Goal: Information Seeking & Learning: Learn about a topic

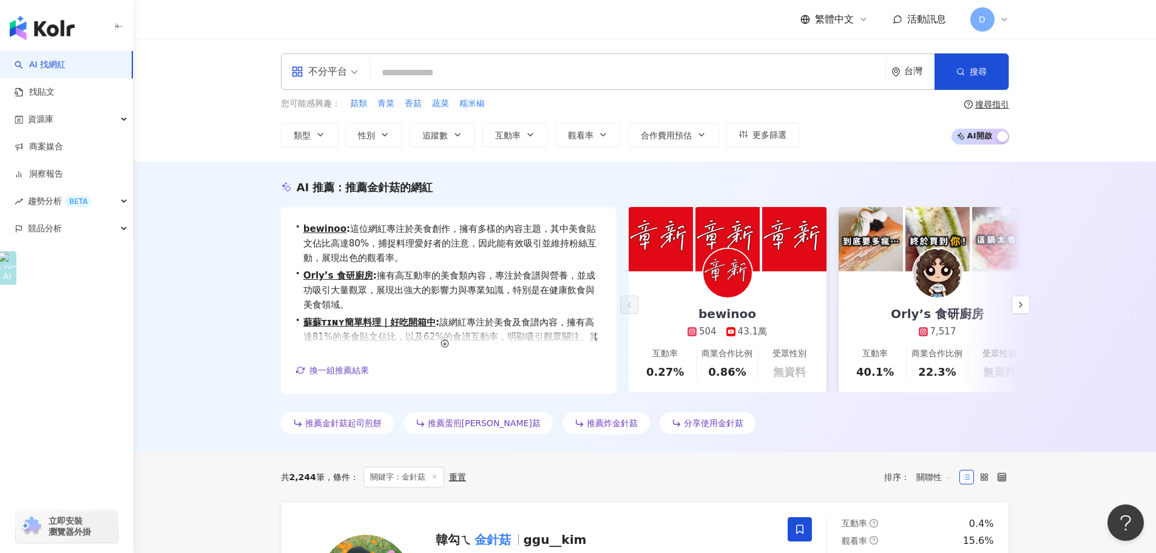
click at [430, 84] on input "search" at bounding box center [628, 72] width 506 height 23
click at [386, 75] on input "search" at bounding box center [628, 72] width 506 height 23
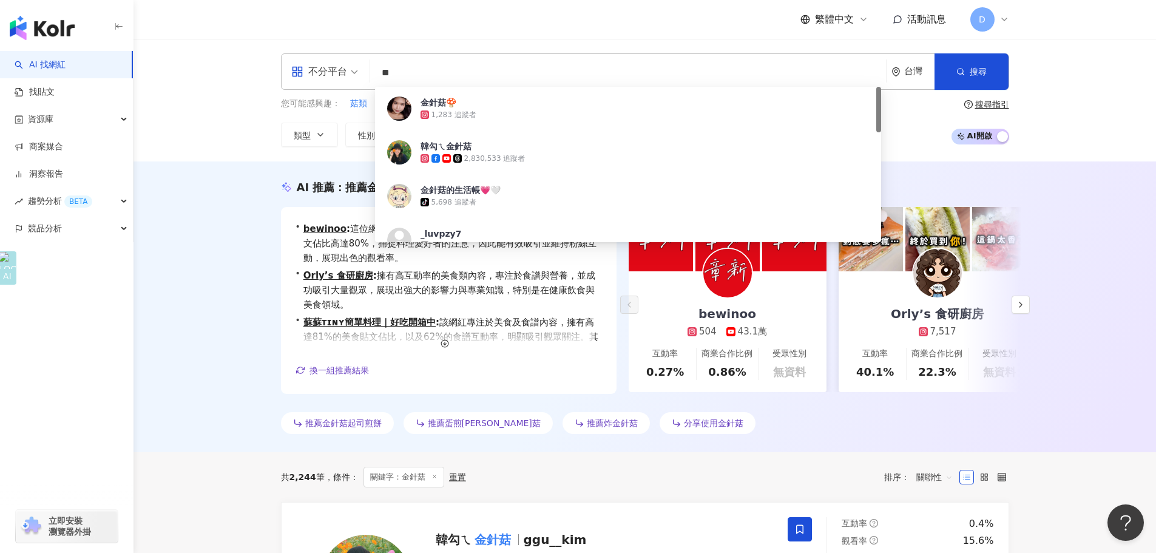
type input "*"
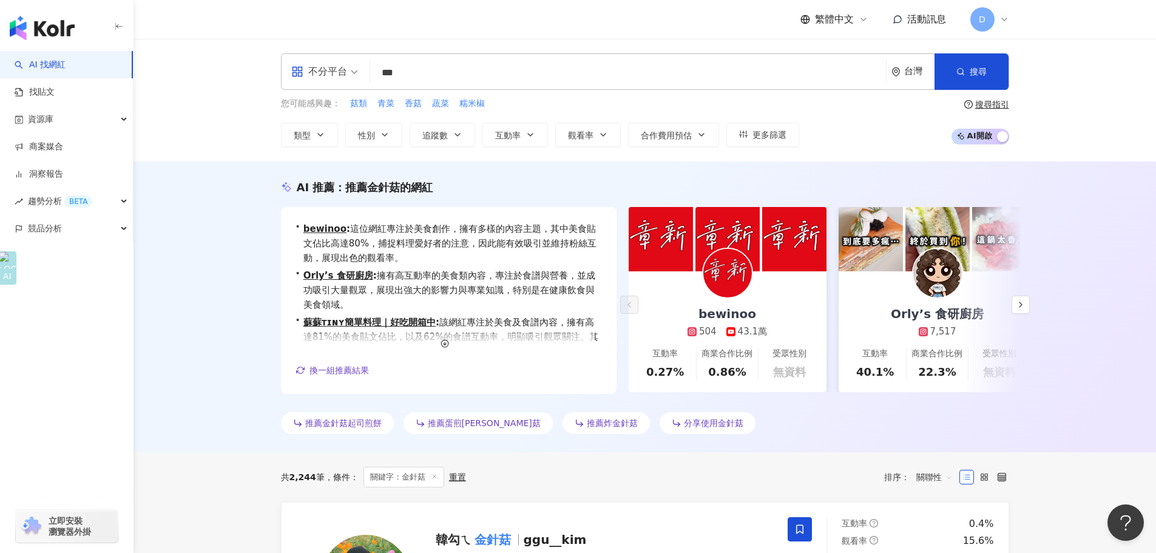
type input "***"
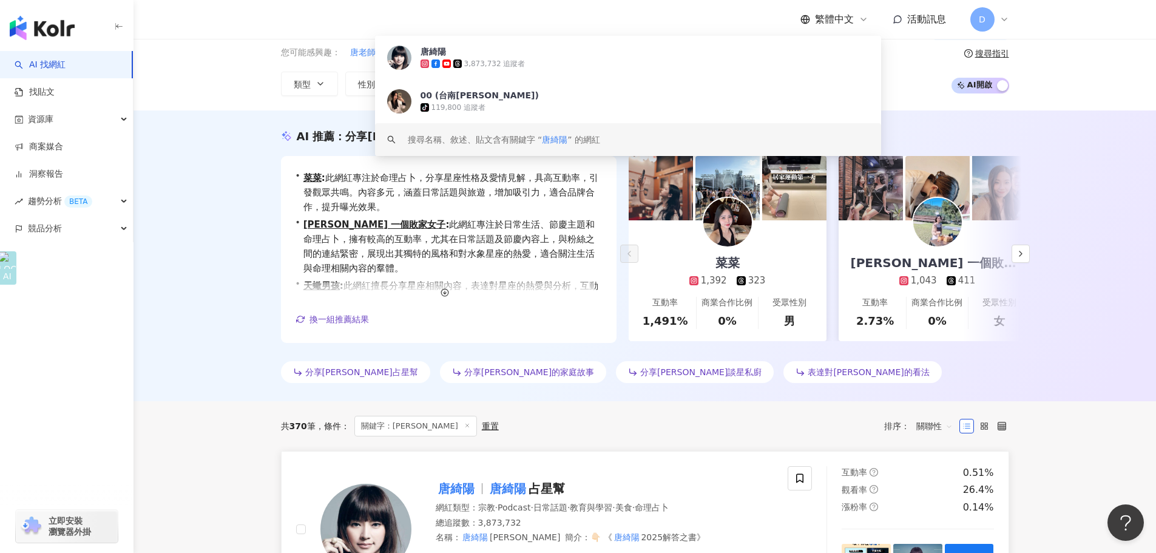
scroll to position [121, 0]
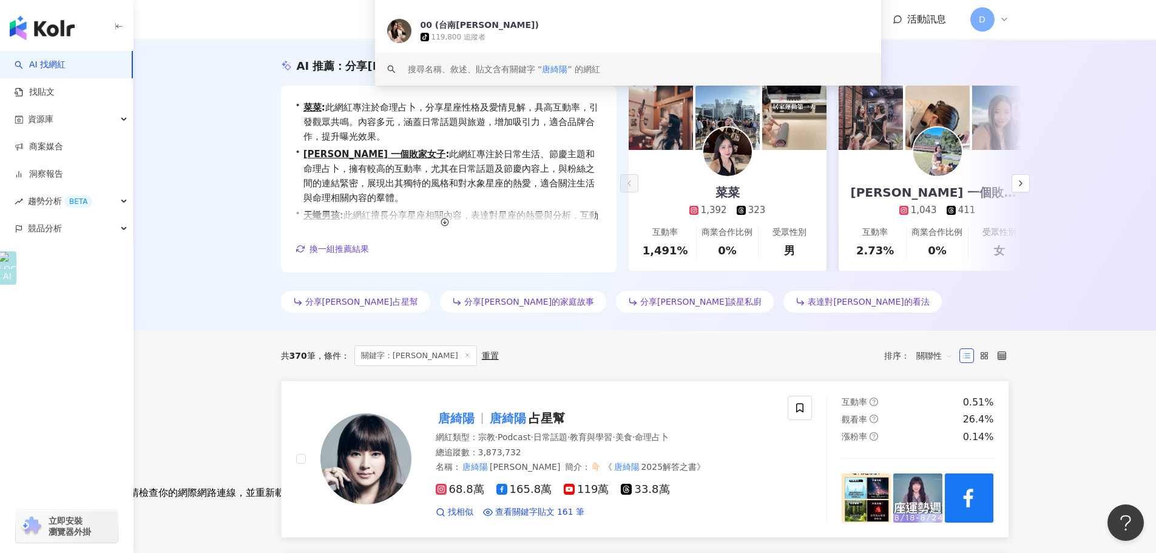
click at [527, 420] on mark "唐綺陽" at bounding box center [507, 417] width 41 height 19
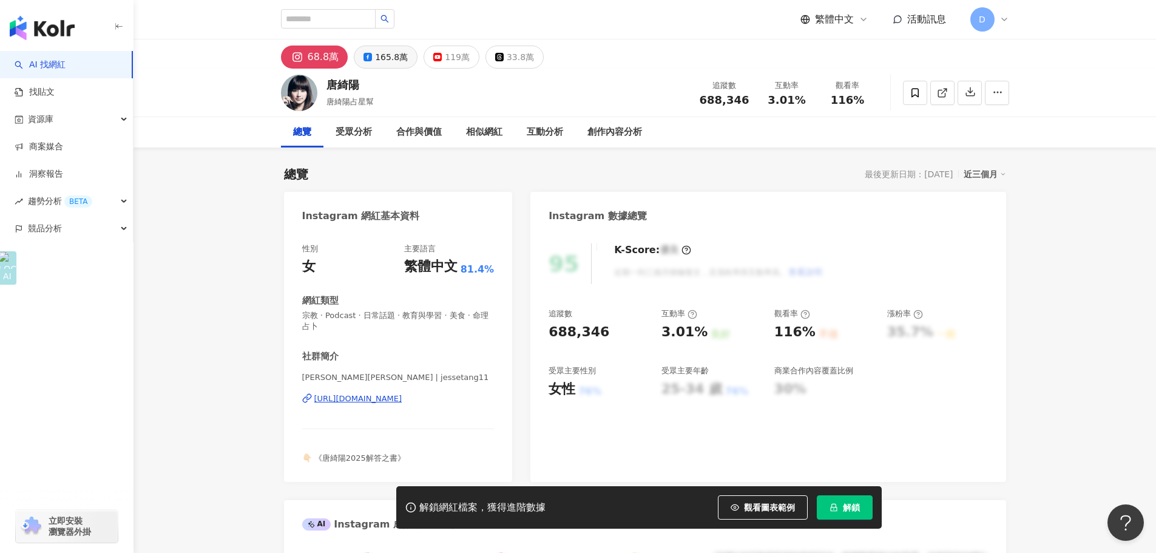
click at [388, 56] on div "165.8萬" at bounding box center [391, 57] width 33 height 17
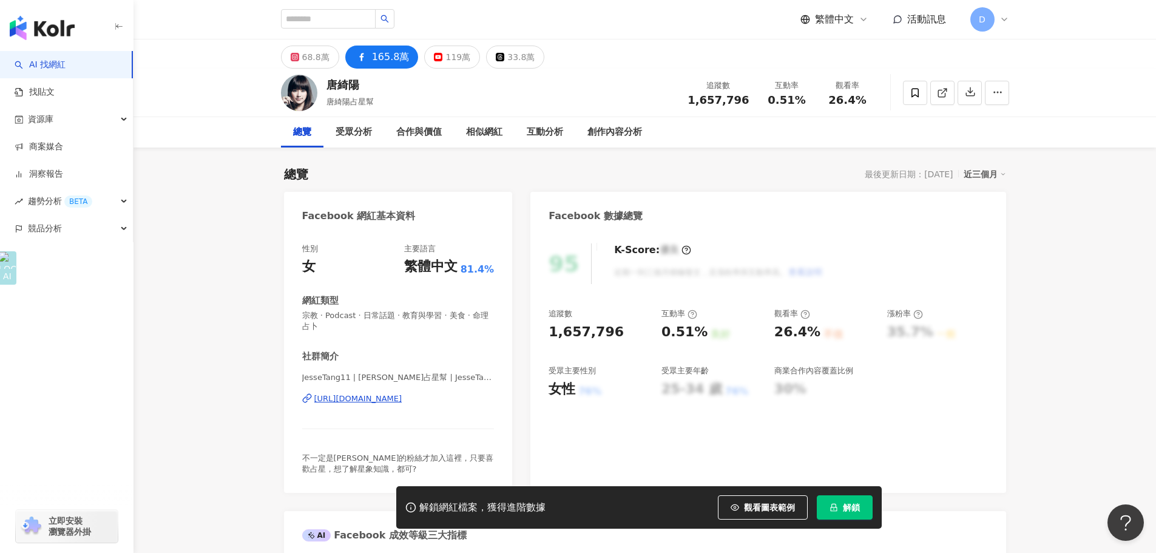
click at [860, 498] on button "解鎖" at bounding box center [845, 507] width 56 height 24
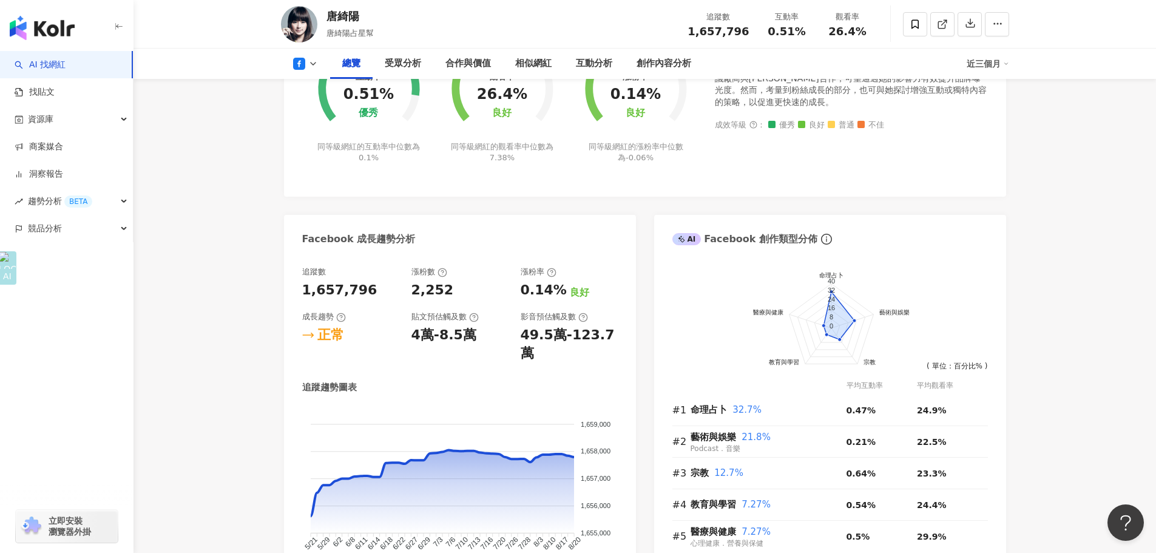
scroll to position [546, 0]
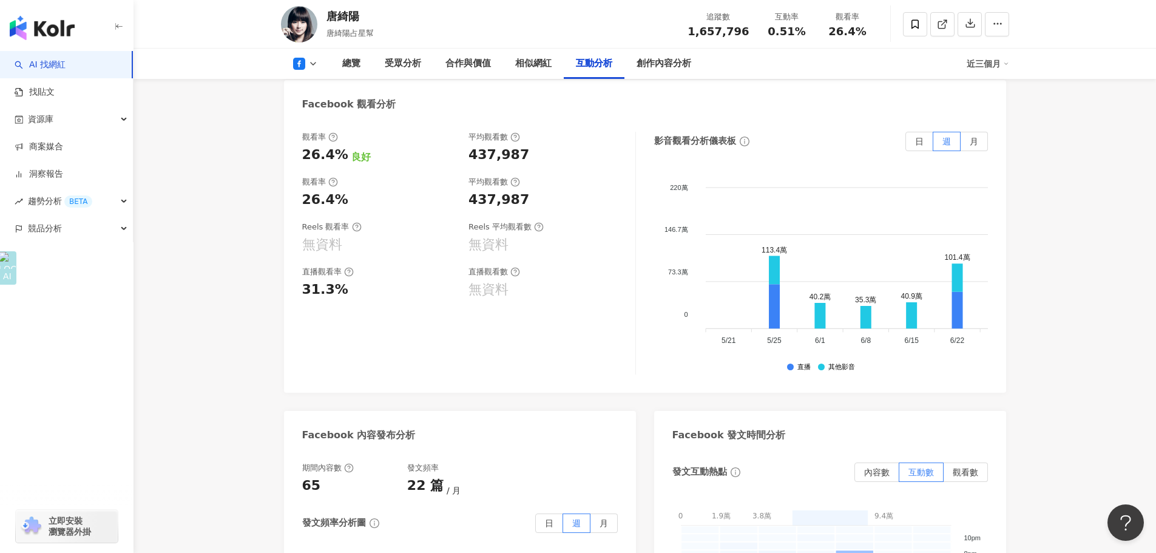
scroll to position [2366, 0]
click at [982, 320] on div "220萬 220萬 146.7萬 146.7萬 73.3萬 73.3萬 0 0 113.4萬 40.2萬 35.3萬 40.9萬 101.4萬 109.5萬 …" at bounding box center [821, 272] width 334 height 205
click at [986, 319] on div "113.4萬 40.2萬 35.3萬 40.9萬 101.4萬 109.5萬 70.6萬 37.4萬 37.6萬 107萬 40.5萬 71.5萬 26.9萬…" at bounding box center [839, 265] width 295 height 191
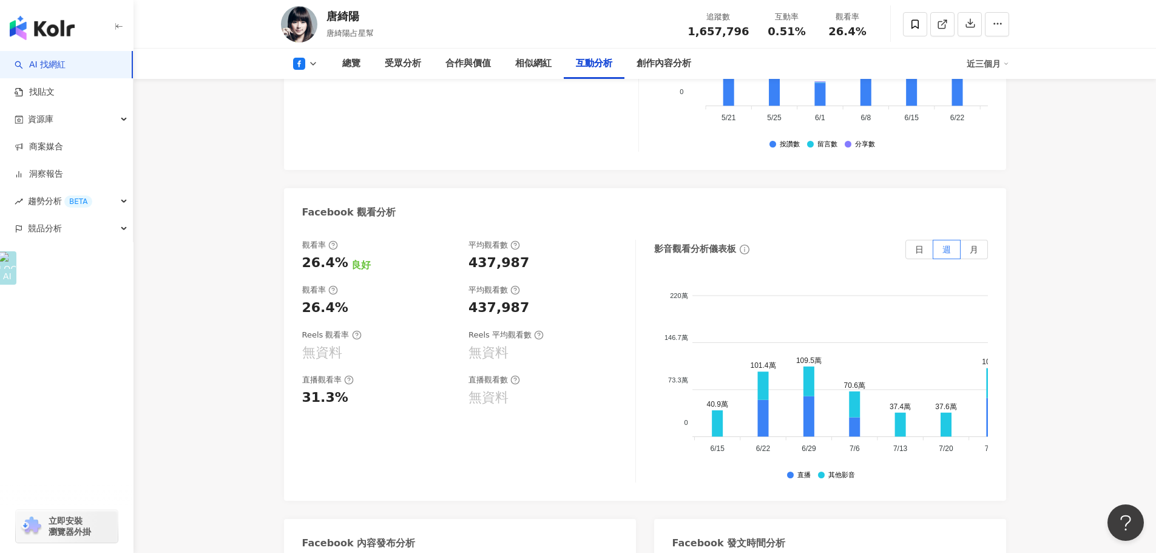
scroll to position [2245, 0]
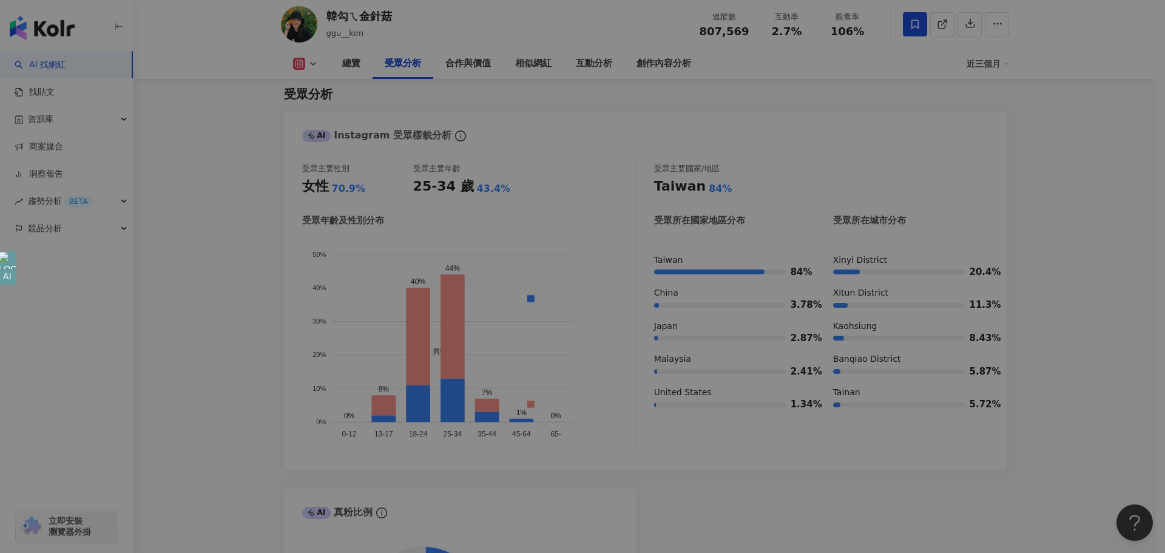
scroll to position [1027, 0]
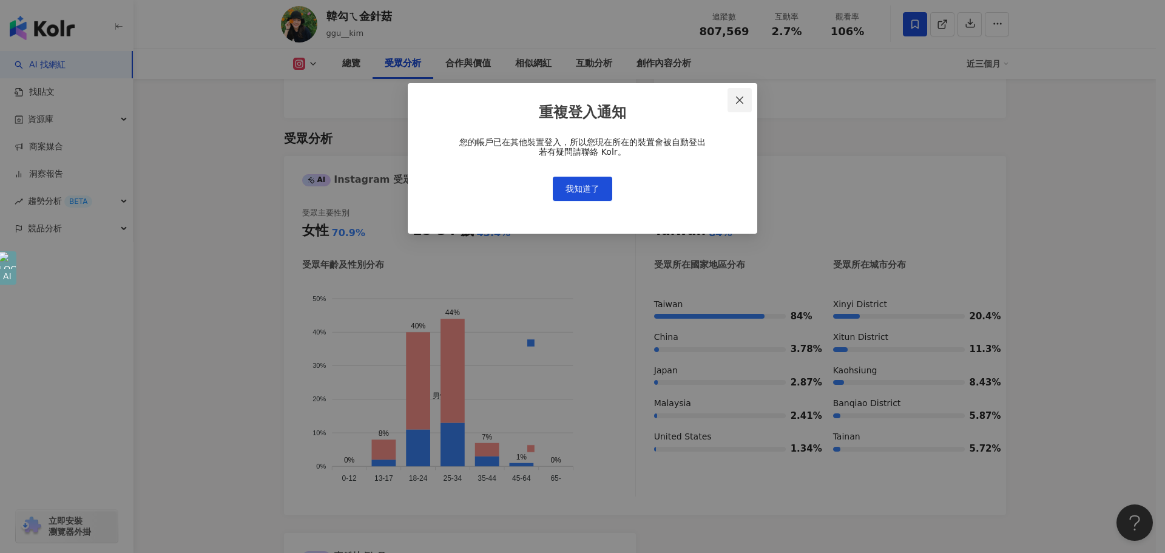
click at [739, 106] on button "Close" at bounding box center [739, 100] width 24 height 24
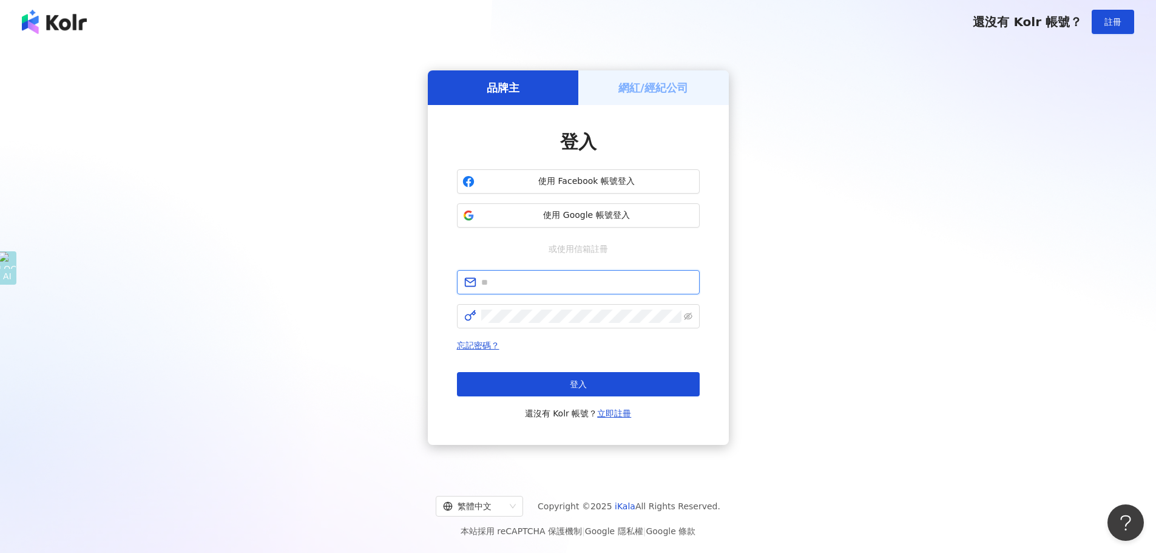
type input "**********"
click at [591, 379] on button "登入" at bounding box center [578, 384] width 243 height 24
type input "**********"
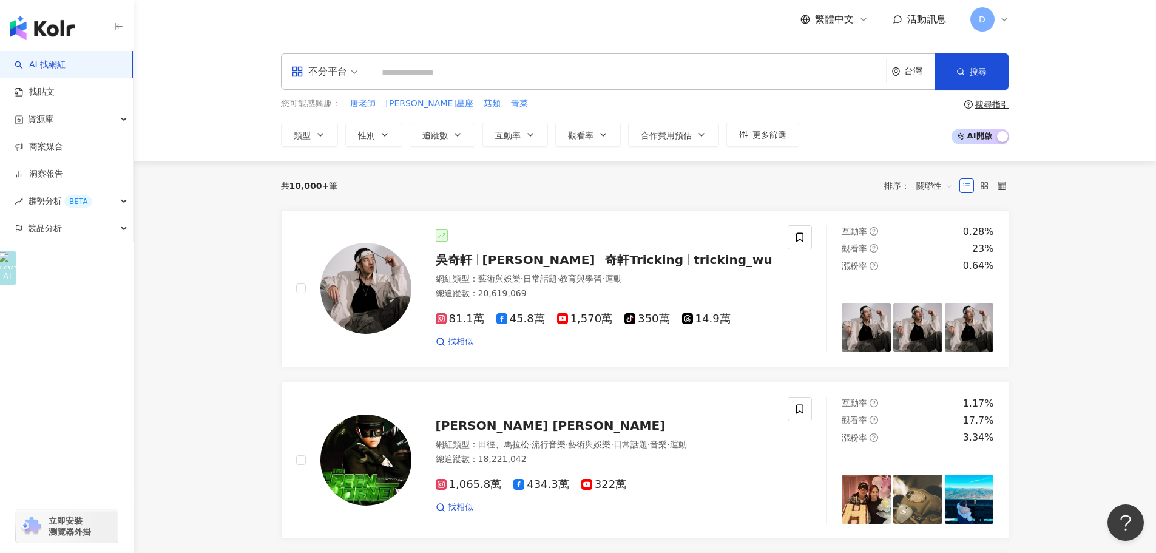
click at [571, 77] on input "search" at bounding box center [628, 72] width 506 height 23
click at [403, 107] on span "唐綺陽星座" at bounding box center [429, 104] width 87 height 12
type input "*****"
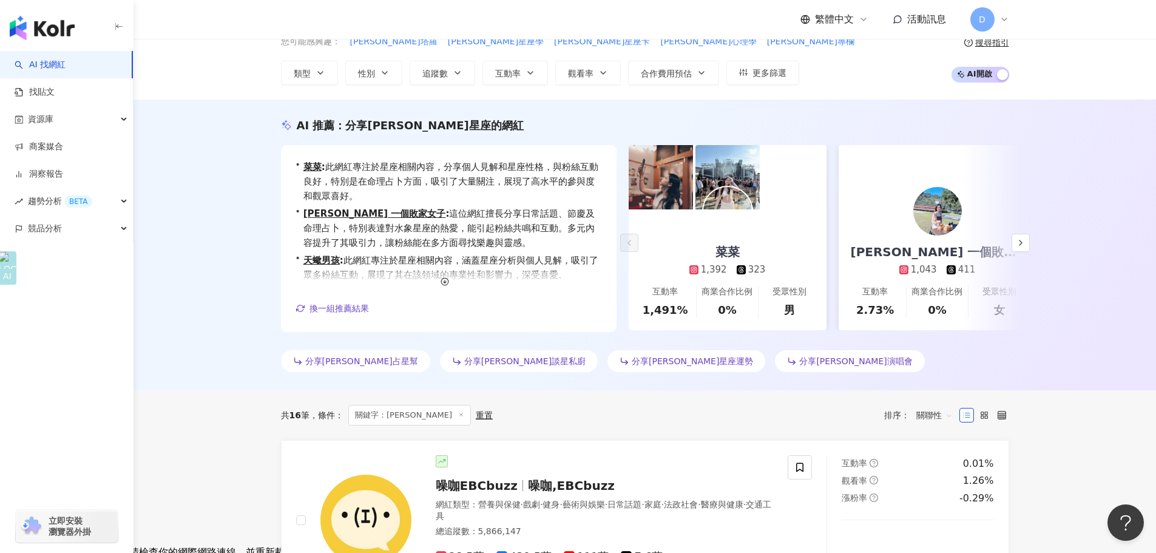
scroll to position [61, 0]
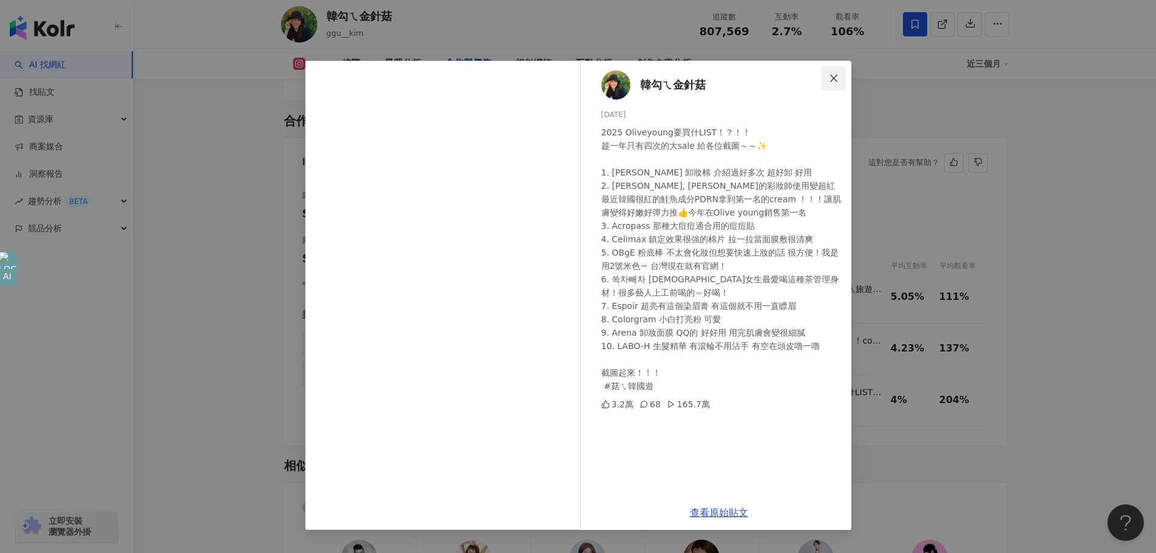
click at [836, 72] on button "Close" at bounding box center [833, 78] width 24 height 24
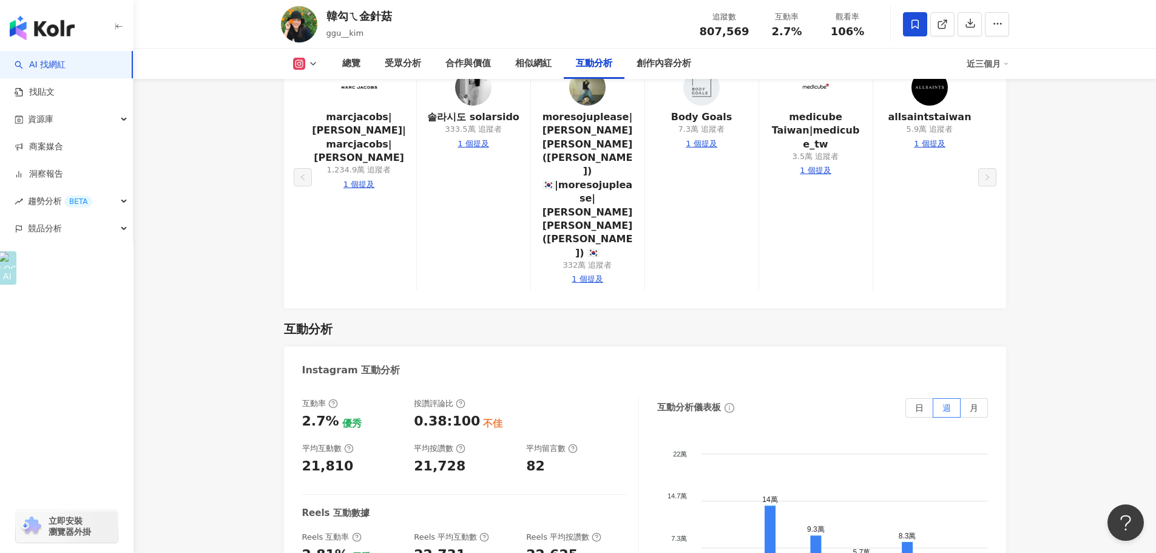
scroll to position [2366, 0]
click at [359, 399] on div "互動率 2.7% 優秀 按讚評論比 0.38:100 不佳 平均互動數 21,810 平均按讚數 21,728 平均留言數 82 Reels 互動數據 Ree…" at bounding box center [470, 520] width 337 height 243
drag, startPoint x: 355, startPoint y: 292, endPoint x: 287, endPoint y: 286, distance: 68.2
click at [287, 386] on div "互動率 2.7% 優秀 按讚評論比 0.38:100 不佳 平均互動數 21,810 平均按讚數 21,728 平均留言數 82 Reels 互動數據 Ree…" at bounding box center [645, 522] width 722 height 273
copy div "21,810"
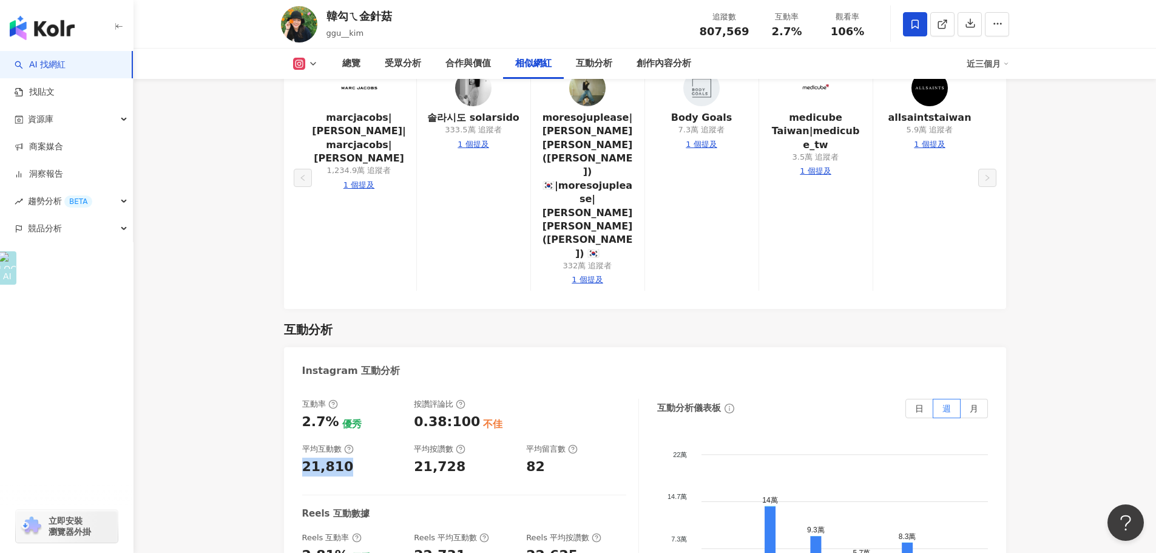
click at [166, 172] on main "80.8萬 37.7萬 134萬 30.6萬 韓勾ㄟ金針菇 ggu__kim 追蹤數 807,569 互動率 2.7% 觀看率 106% 總覽 受眾分析 合作…" at bounding box center [644, 63] width 1022 height 4780
